Goal: Use online tool/utility: Utilize a website feature to perform a specific function

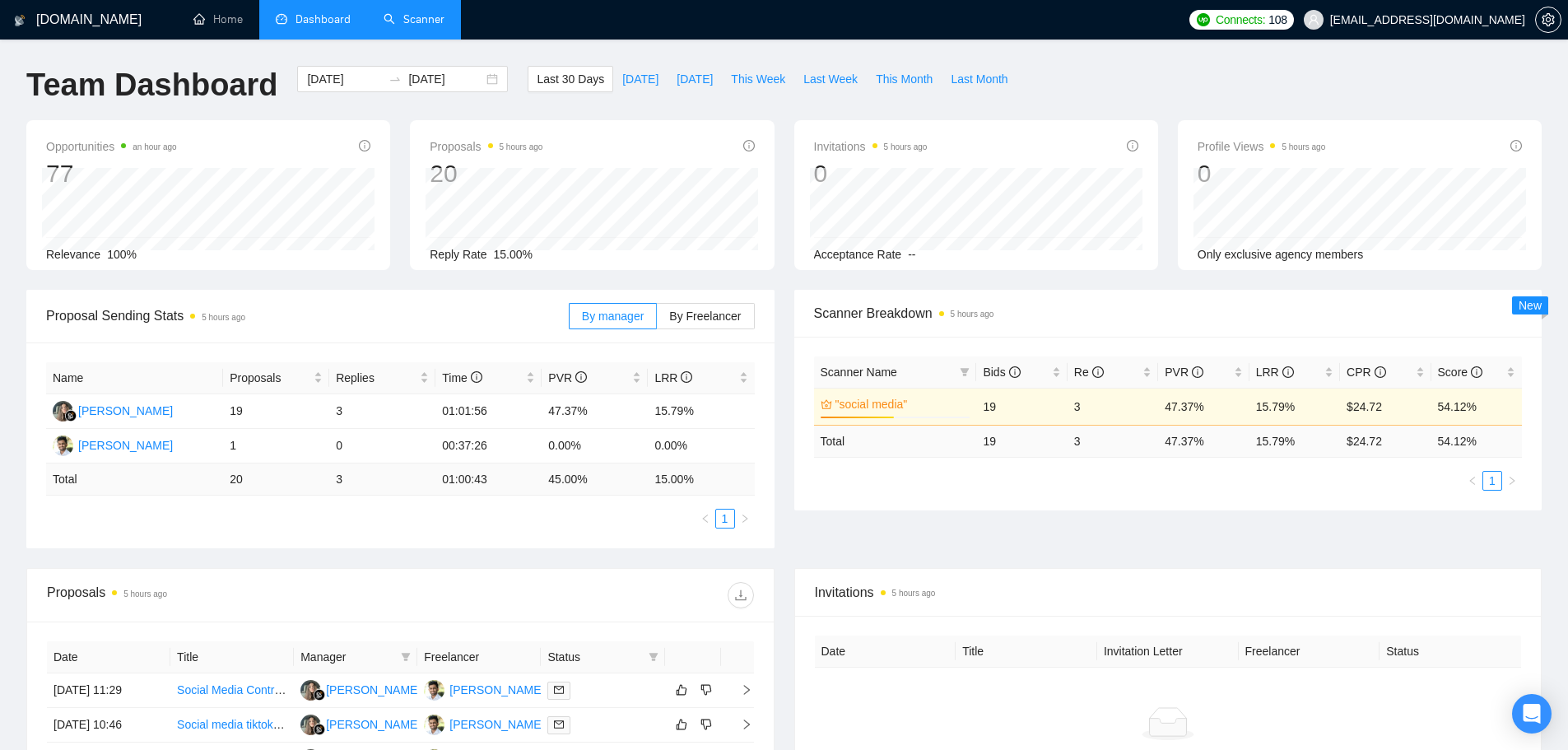
click at [409, 13] on link "Scanner" at bounding box center [413, 19] width 61 height 14
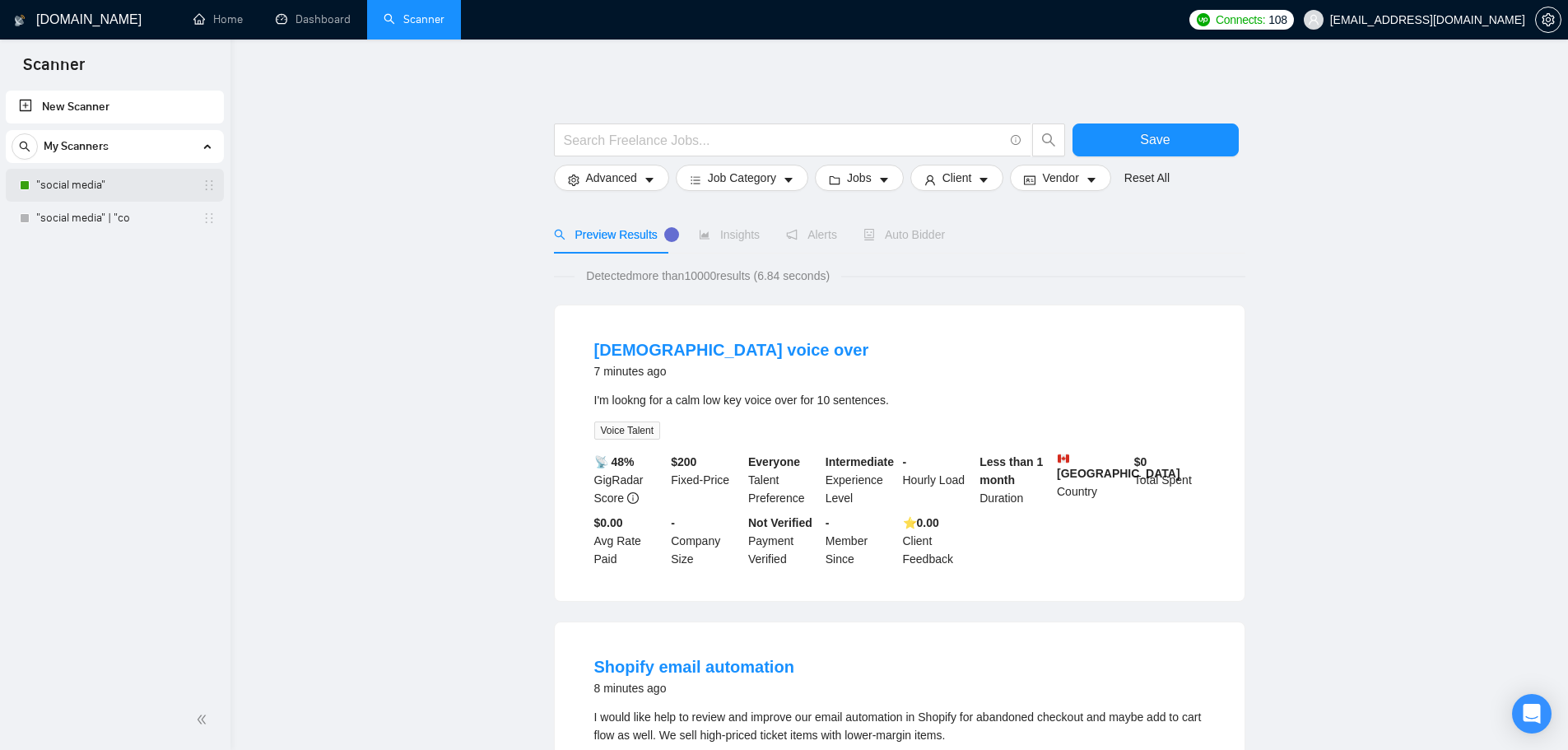
click at [129, 188] on link ""social media"" at bounding box center [115, 185] width 156 height 33
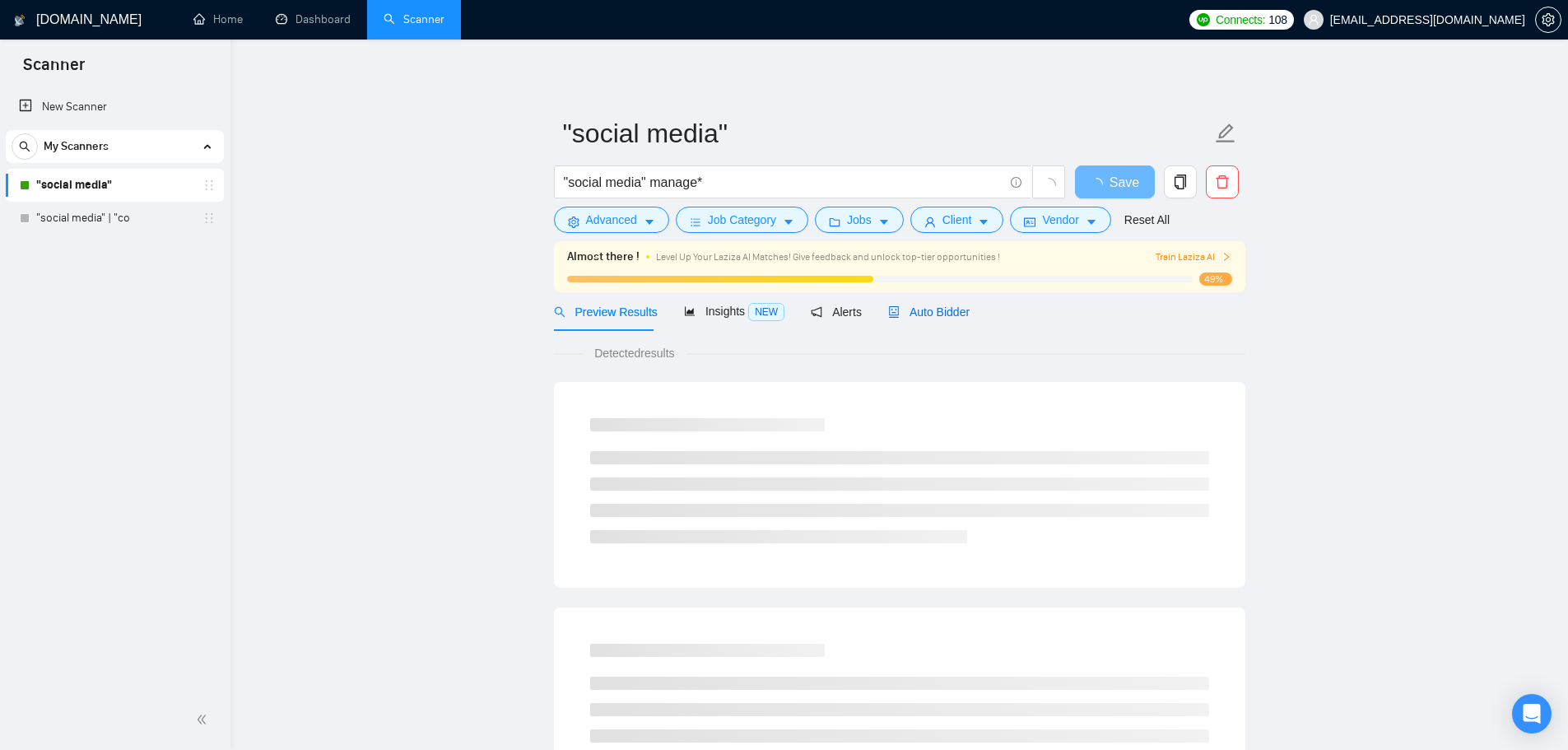
click at [924, 317] on span "Auto Bidder" at bounding box center [929, 312] width 82 height 13
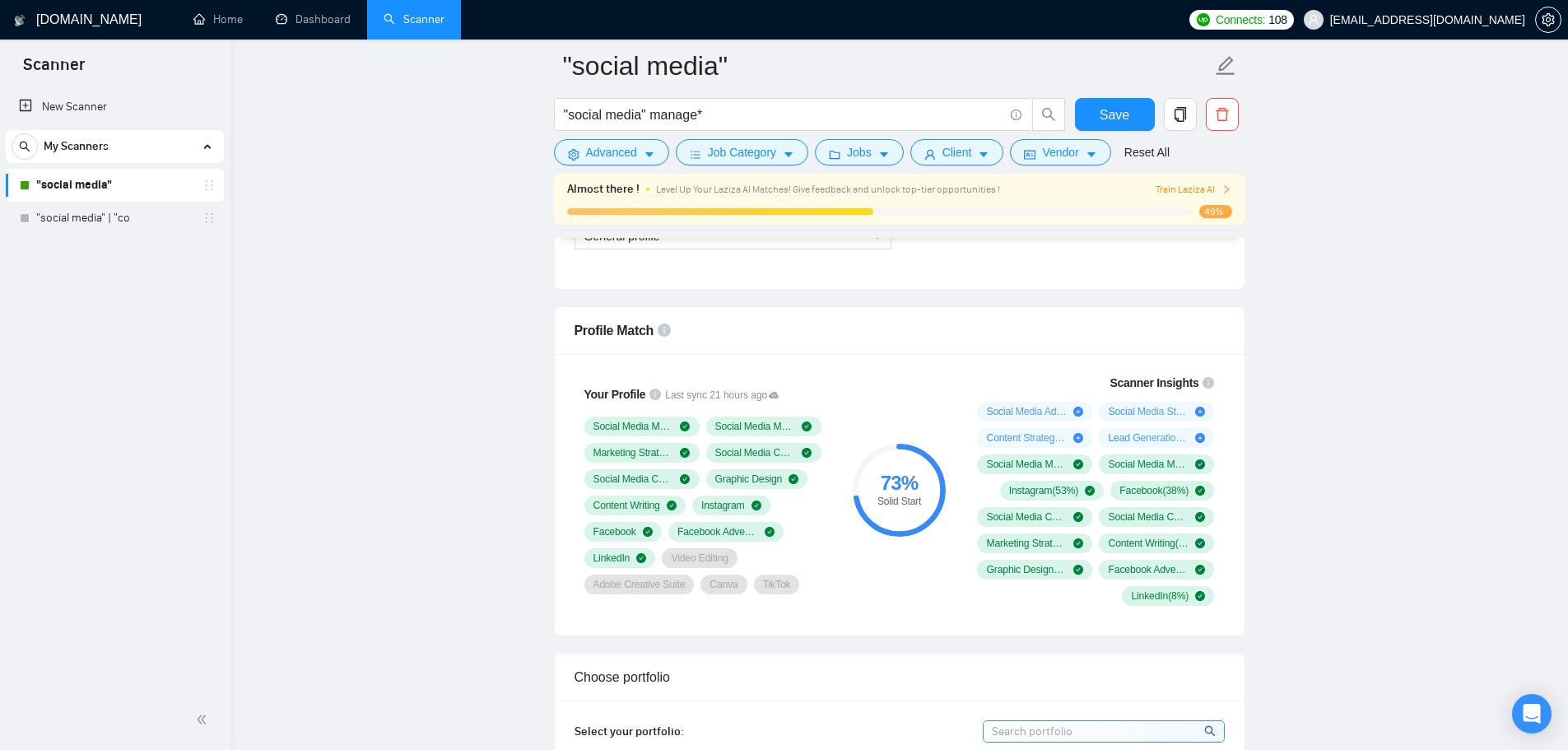
scroll to position [988, 0]
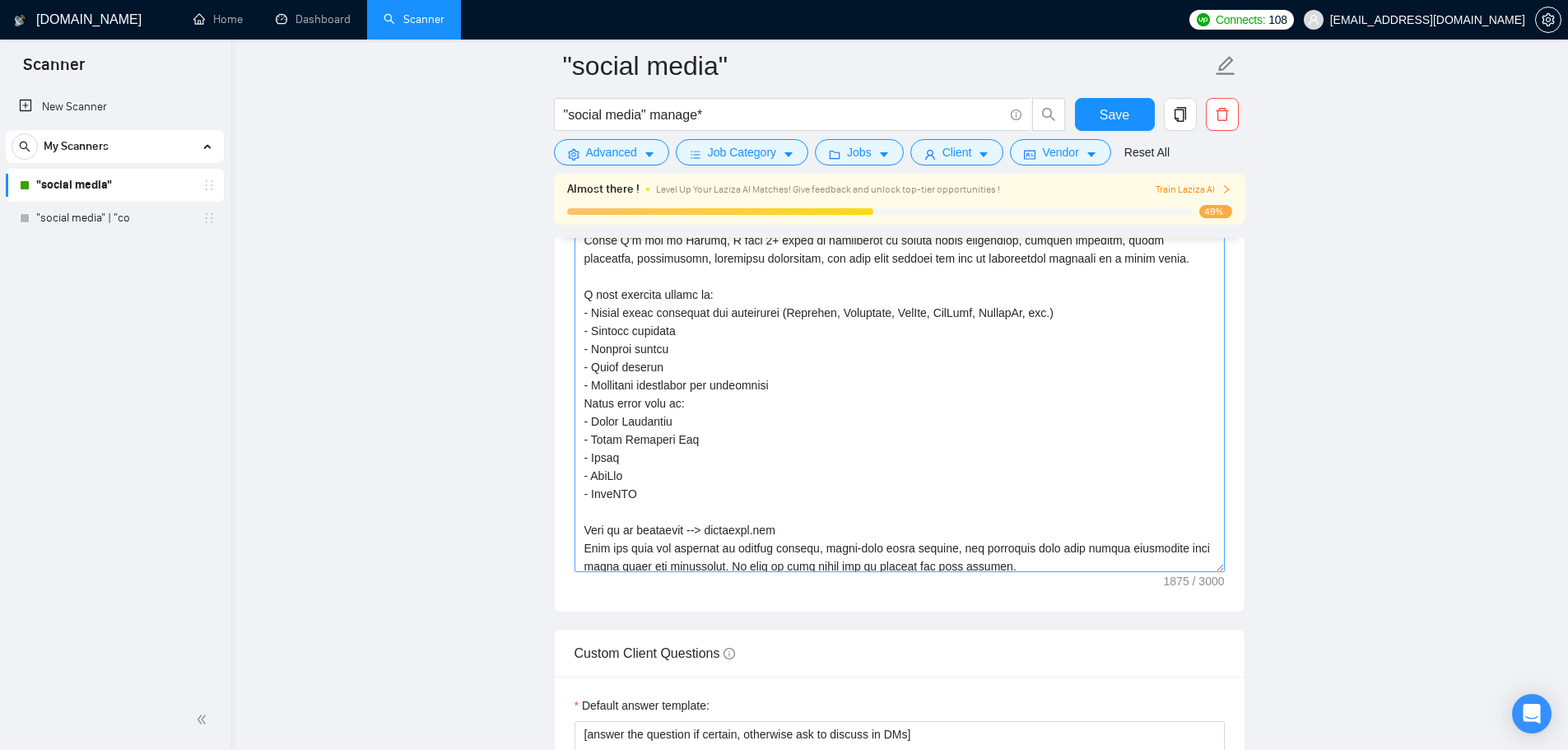
scroll to position [236, 0]
